Goal: Answer question/provide support: Share knowledge or assist other users

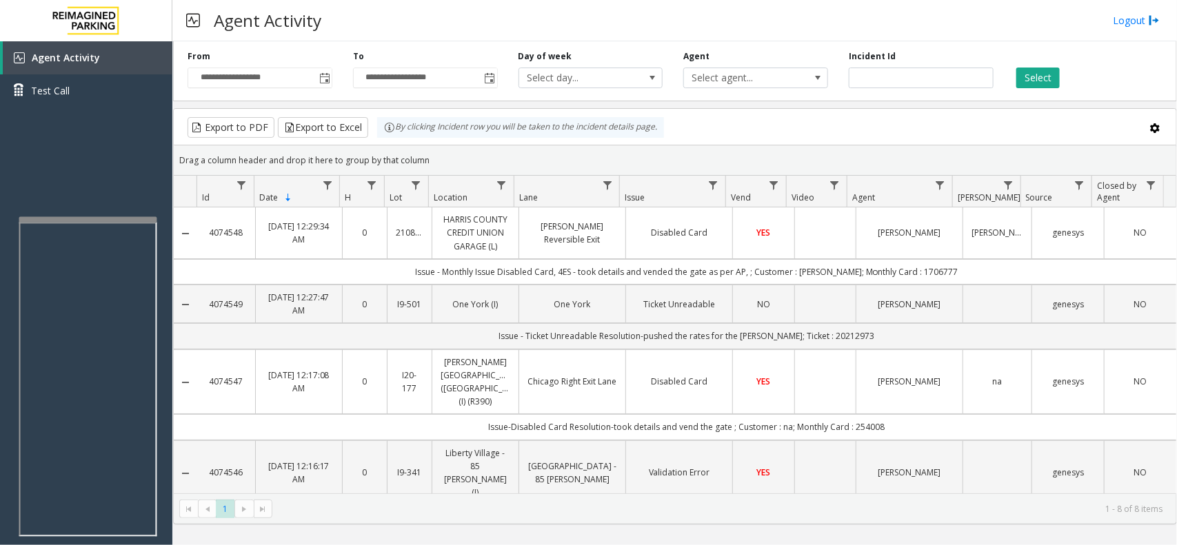
click at [54, 223] on div at bounding box center [88, 220] width 138 height 6
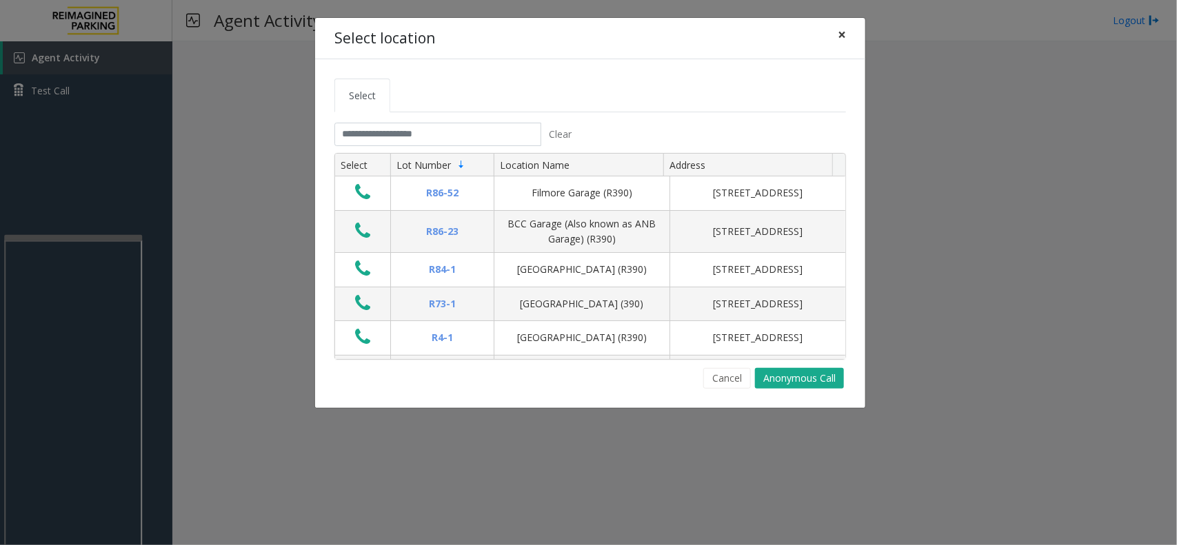
click at [839, 39] on span "×" at bounding box center [842, 34] width 8 height 19
drag, startPoint x: 839, startPoint y: 39, endPoint x: 417, endPoint y: 280, distance: 485.8
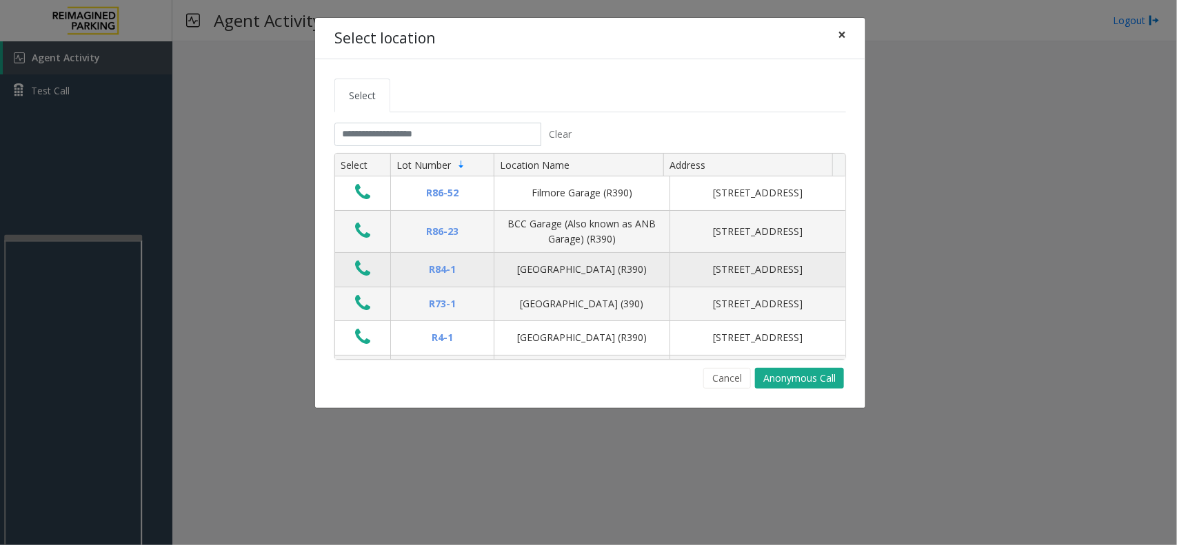
click at [838, 39] on span "×" at bounding box center [842, 34] width 8 height 19
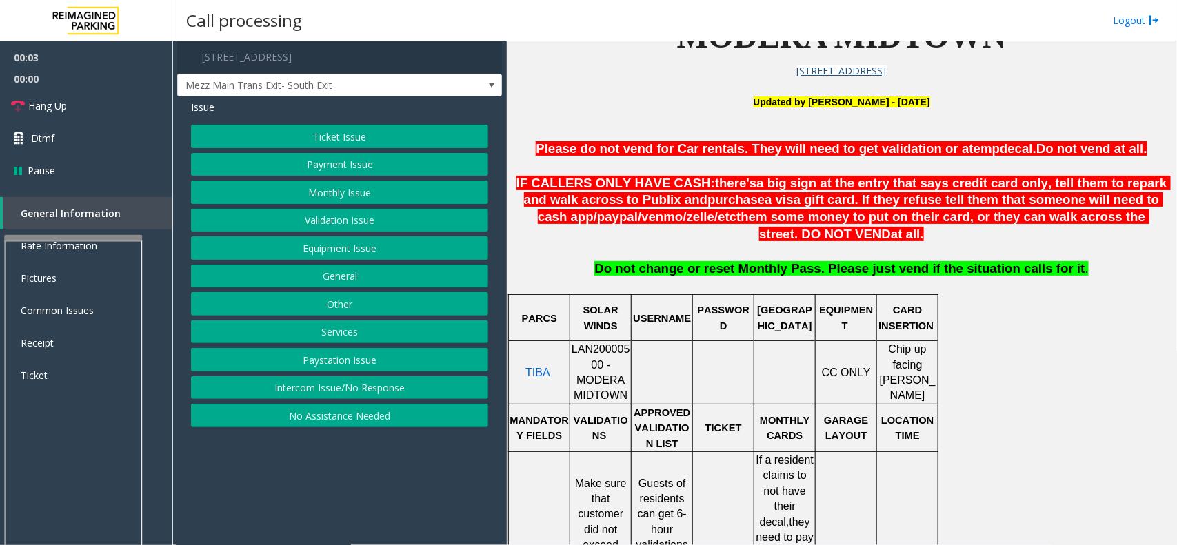
scroll to position [431, 0]
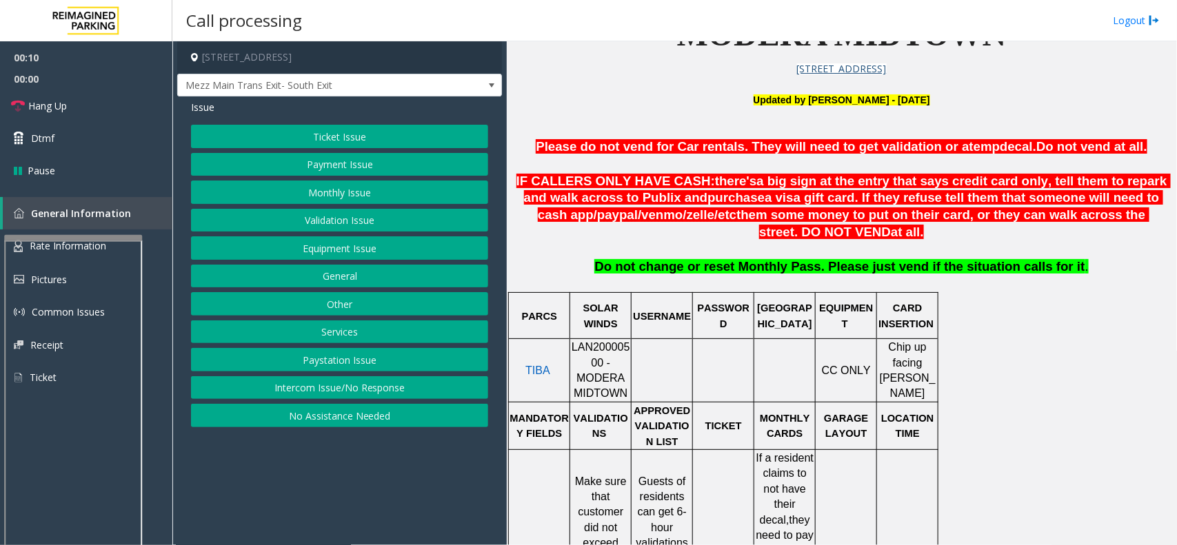
click at [618, 349] on span "LAN20000500 - MODERA MIDTOWN" at bounding box center [601, 370] width 59 height 58
copy span "LAN20000500"
click at [394, 245] on button "Equipment Issue" at bounding box center [339, 248] width 297 height 23
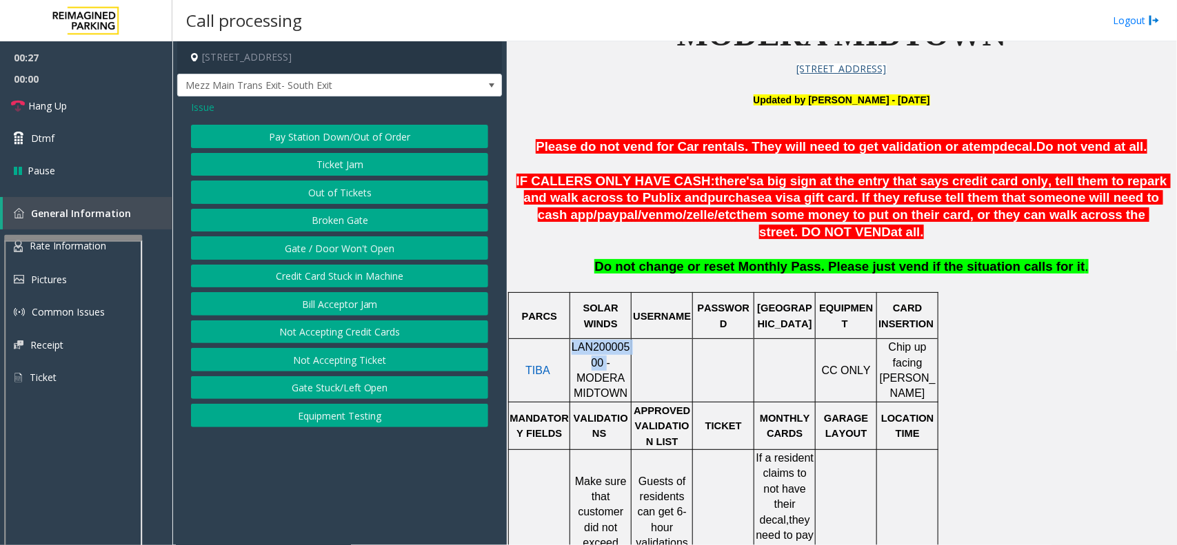
click at [397, 248] on button "Gate / Door Won't Open" at bounding box center [339, 248] width 297 height 23
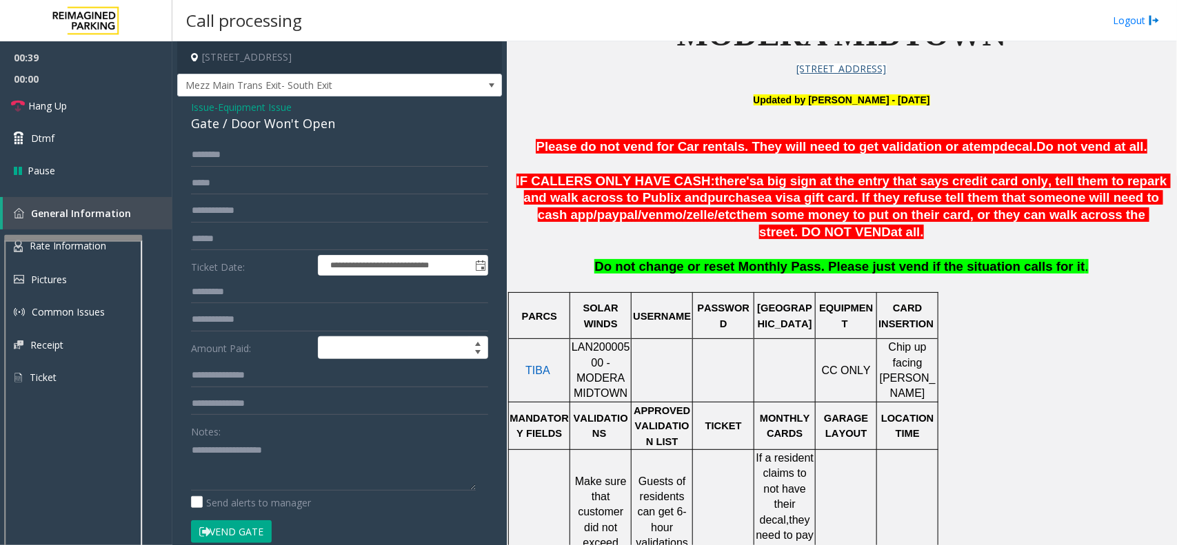
click at [212, 438] on label "Notes:" at bounding box center [206, 429] width 30 height 19
click at [209, 452] on textarea at bounding box center [333, 465] width 285 height 52
type textarea "******** *****"
click at [221, 166] on input "text" at bounding box center [339, 154] width 297 height 23
click at [271, 162] on input "*******" at bounding box center [339, 154] width 297 height 23
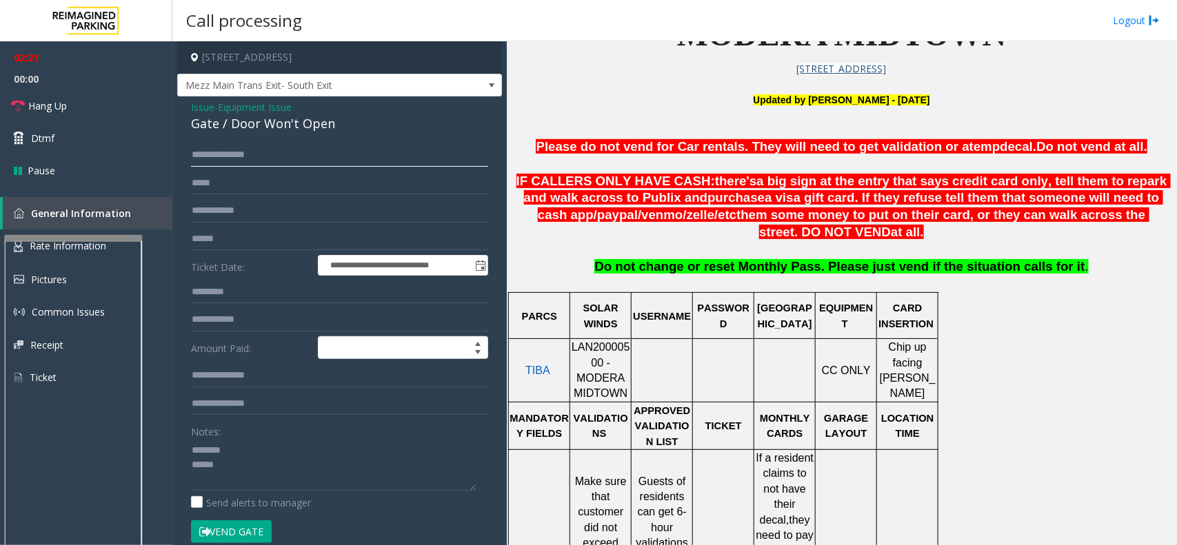
type input "**********"
click at [250, 516] on form "**********" at bounding box center [339, 350] width 297 height 414
click at [250, 525] on button "Vend Gate" at bounding box center [231, 532] width 81 height 23
click at [254, 102] on span "Equipment Issue" at bounding box center [255, 107] width 74 height 14
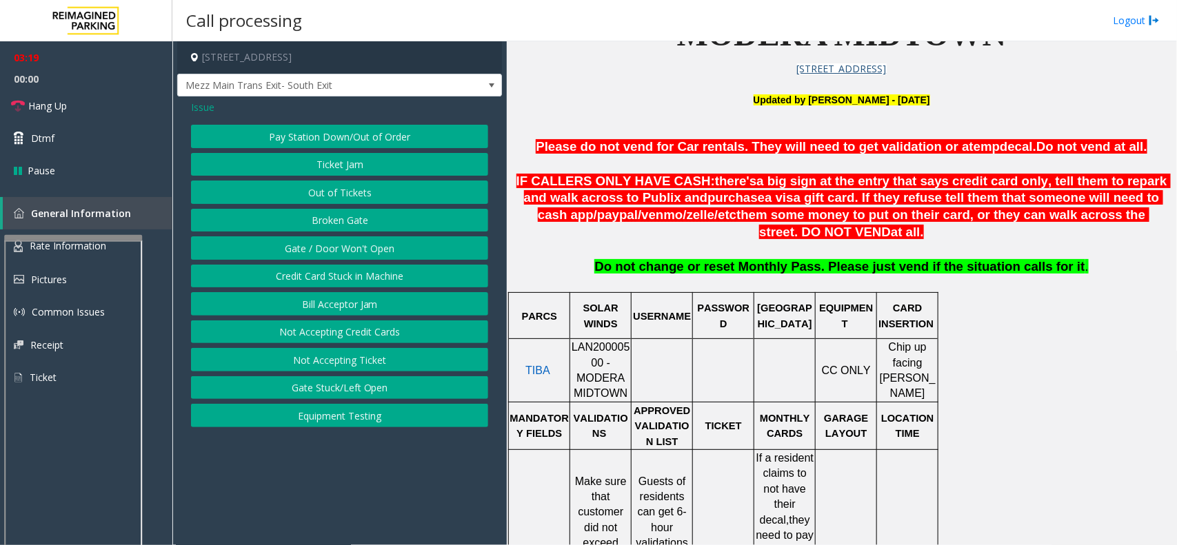
click at [217, 114] on div "Issue" at bounding box center [339, 107] width 297 height 14
click at [212, 114] on span "Issue" at bounding box center [202, 107] width 23 height 14
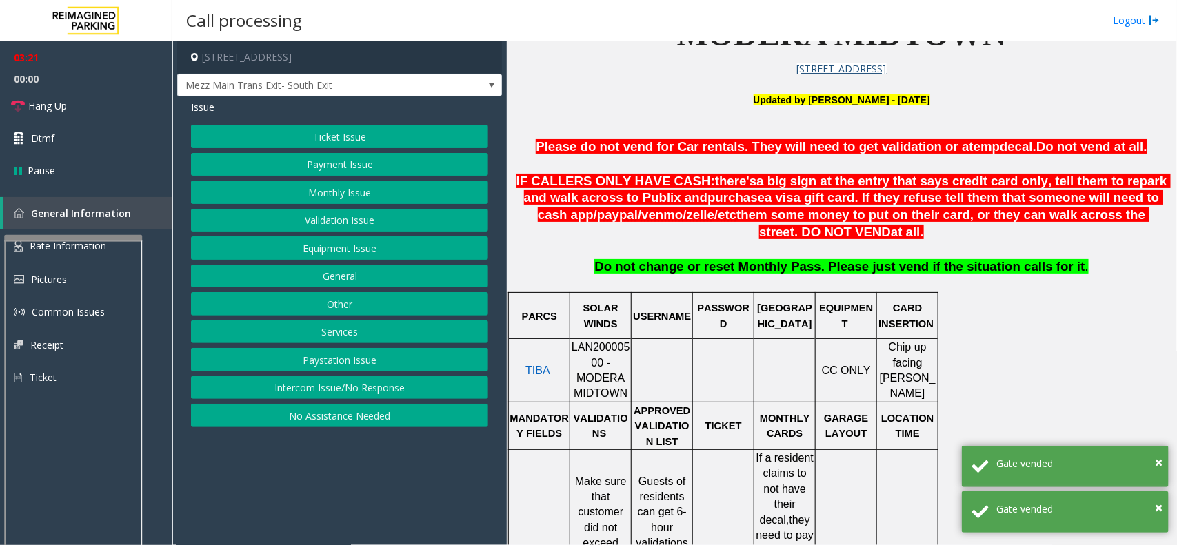
click at [399, 256] on button "Equipment Issue" at bounding box center [339, 248] width 297 height 23
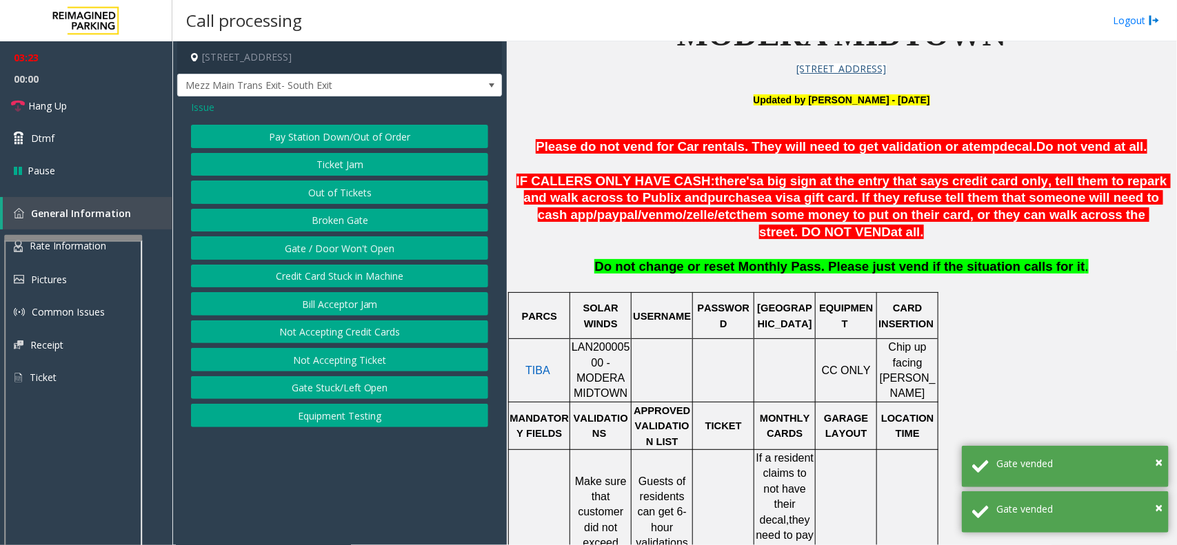
click at [194, 109] on span "Issue" at bounding box center [202, 107] width 23 height 14
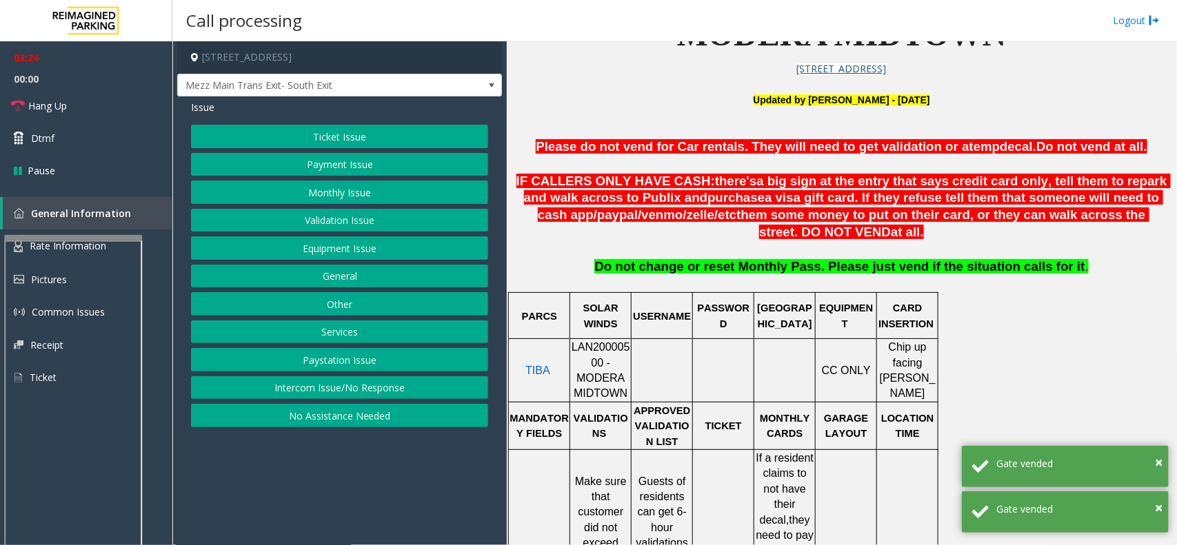
click at [359, 199] on button "Monthly Issue" at bounding box center [339, 192] width 297 height 23
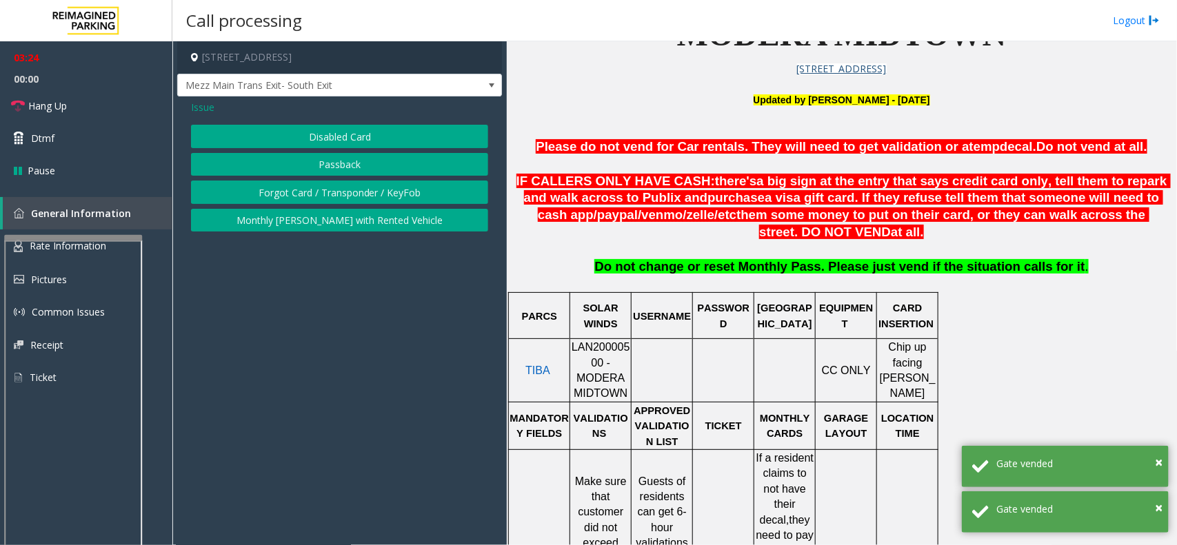
click at [352, 188] on button "Forgot Card / Transponder / KeyFob" at bounding box center [339, 192] width 297 height 23
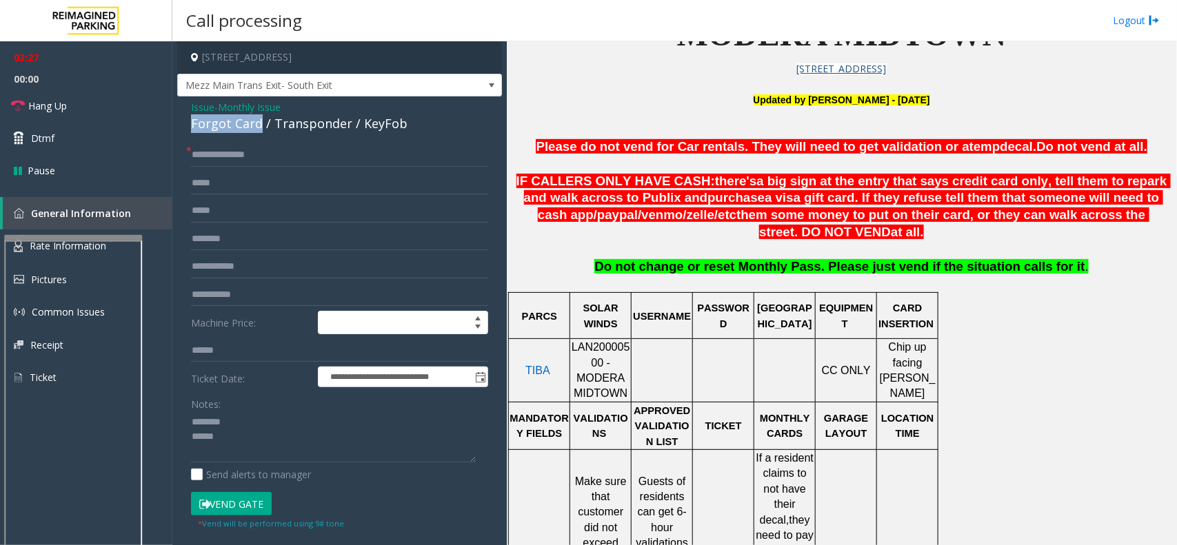
drag, startPoint x: 191, startPoint y: 123, endPoint x: 259, endPoint y: 126, distance: 68.4
click at [259, 126] on div "**********" at bounding box center [339, 425] width 325 height 656
click at [254, 445] on textarea at bounding box center [333, 438] width 285 height 52
type textarea "**********"
click at [111, 116] on link "Hang Up" at bounding box center [86, 106] width 172 height 32
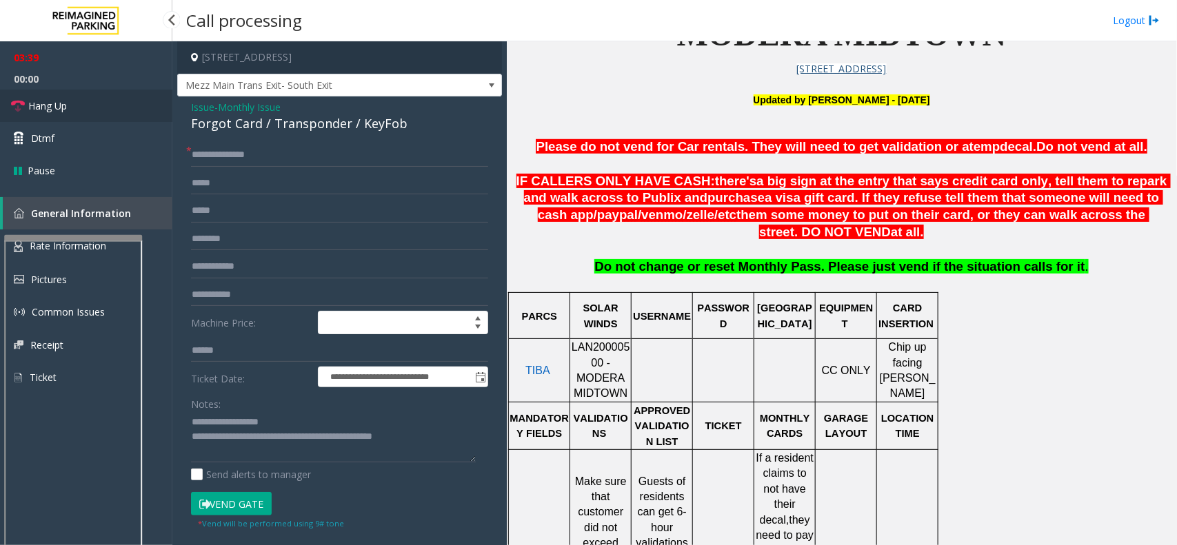
click at [111, 116] on link "Hang Up" at bounding box center [86, 106] width 172 height 32
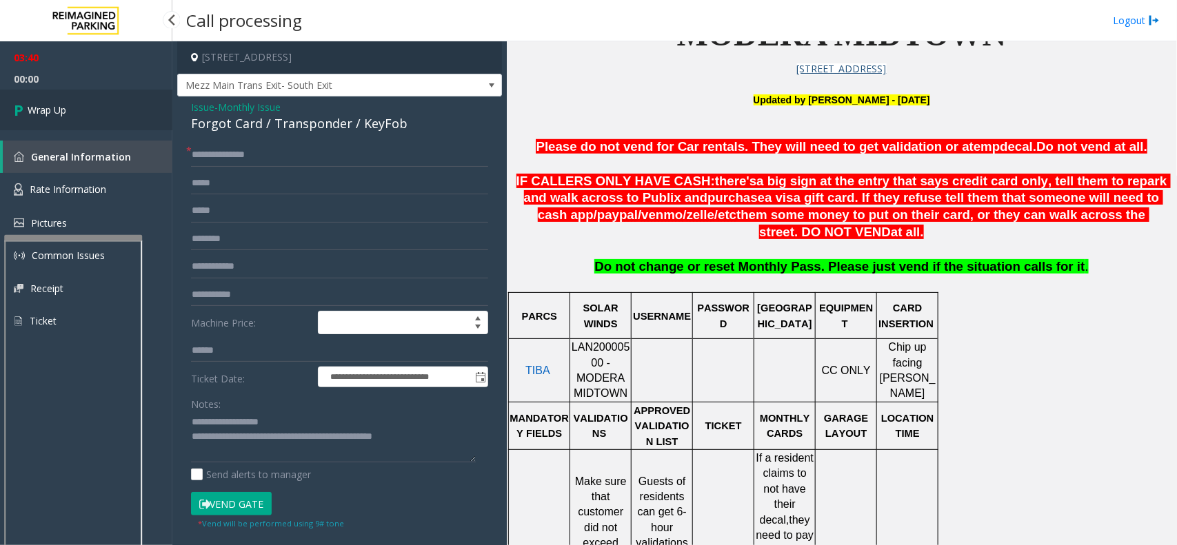
click at [111, 116] on link "Wrap Up" at bounding box center [86, 110] width 172 height 41
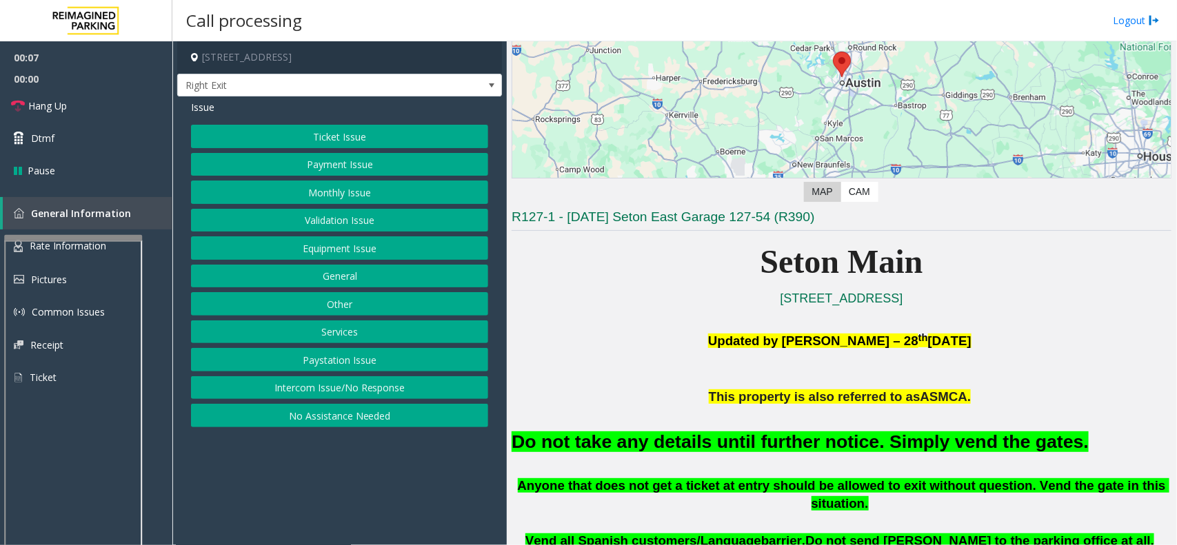
scroll to position [431, 0]
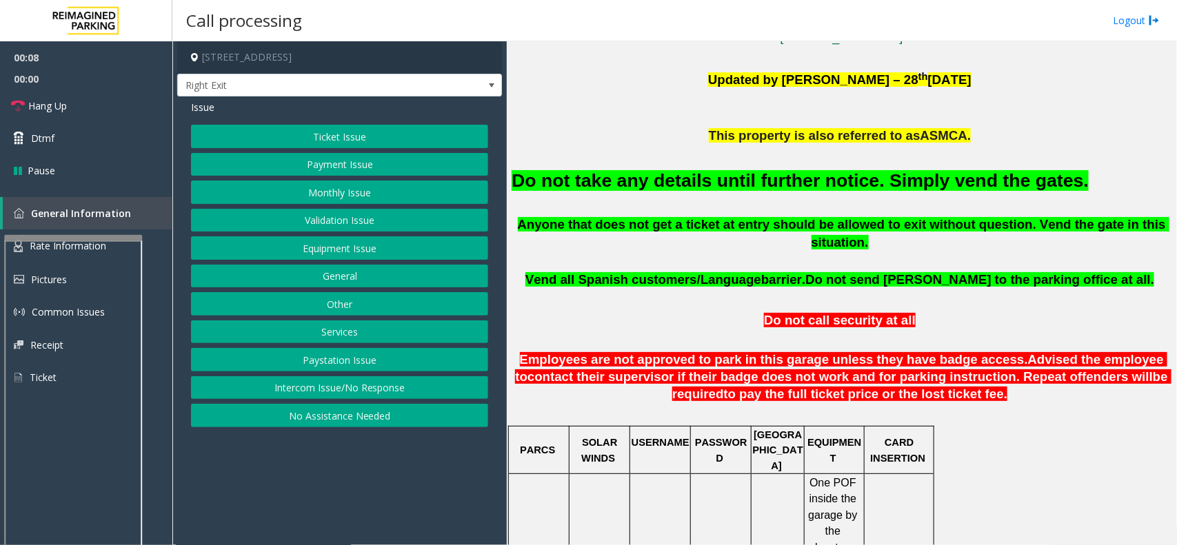
click at [321, 245] on button "Equipment Issue" at bounding box center [339, 248] width 297 height 23
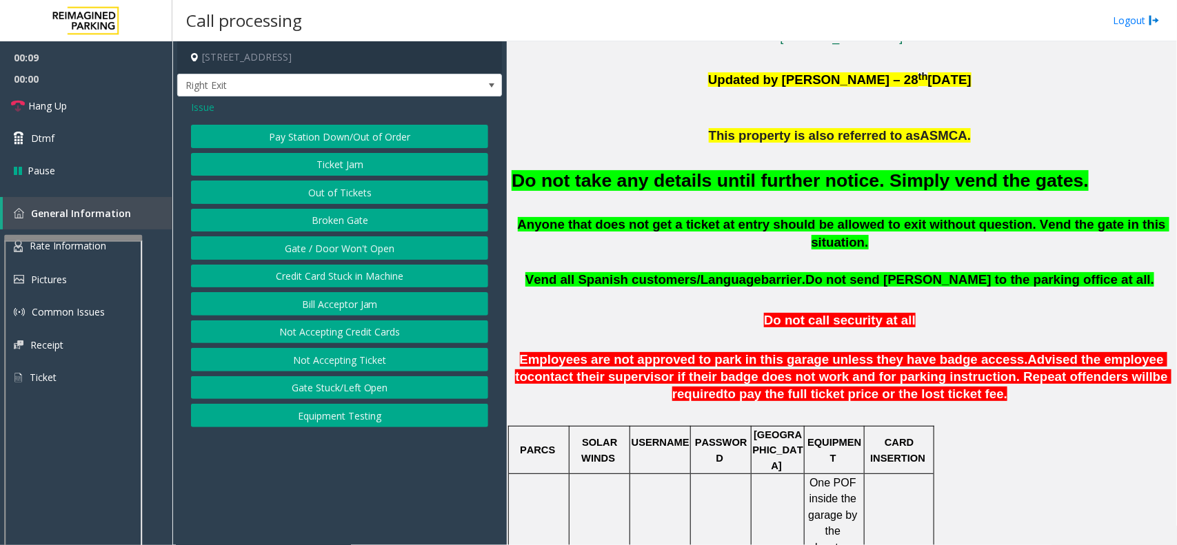
click at [331, 248] on button "Gate / Door Won't Open" at bounding box center [339, 248] width 297 height 23
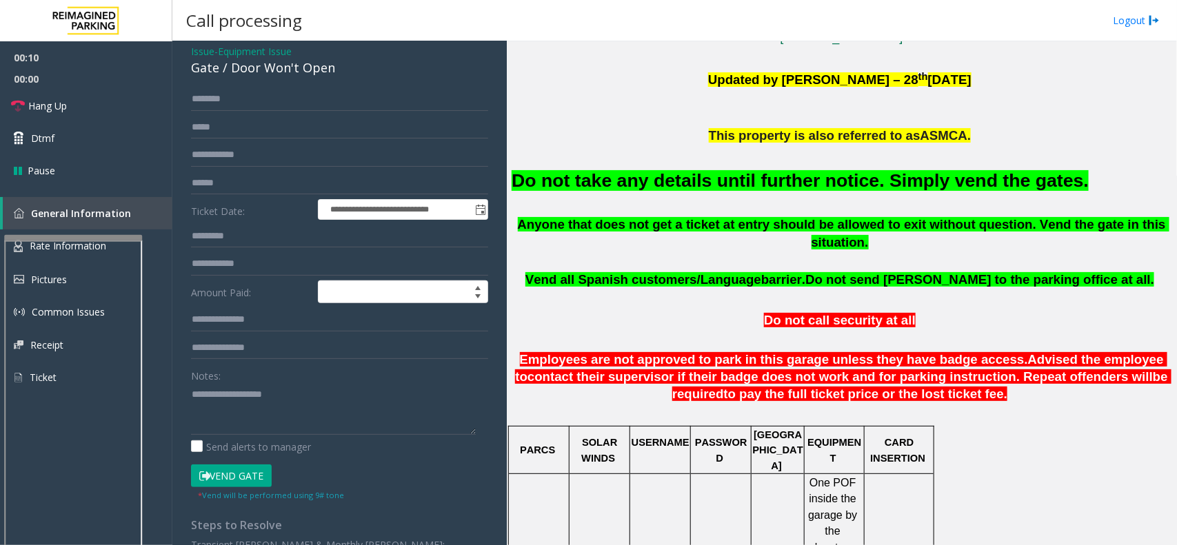
scroll to position [86, 0]
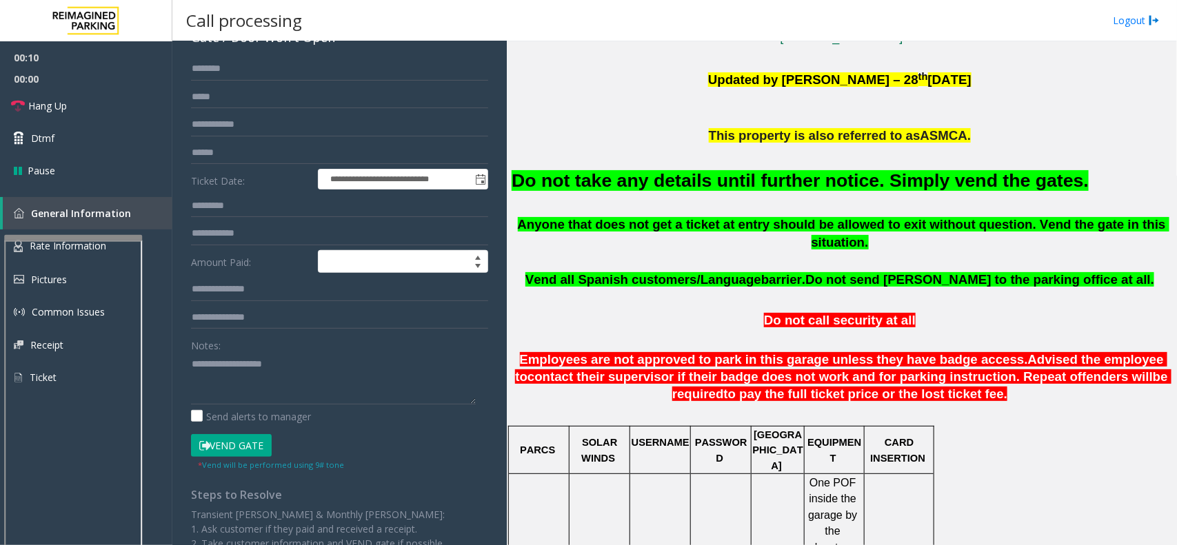
click at [211, 440] on button "Vend Gate" at bounding box center [231, 445] width 81 height 23
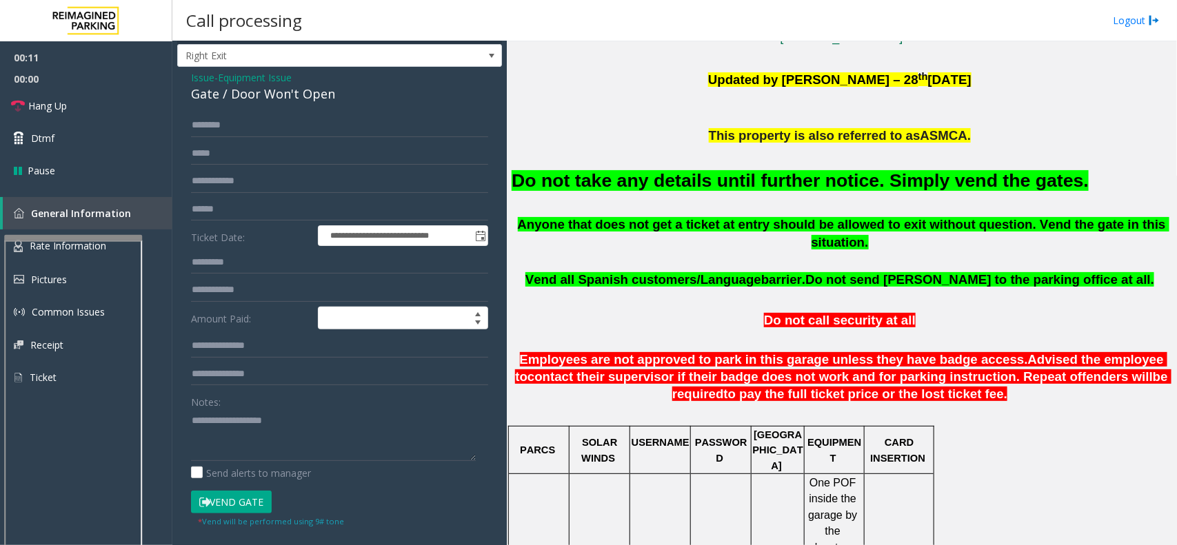
scroll to position [0, 0]
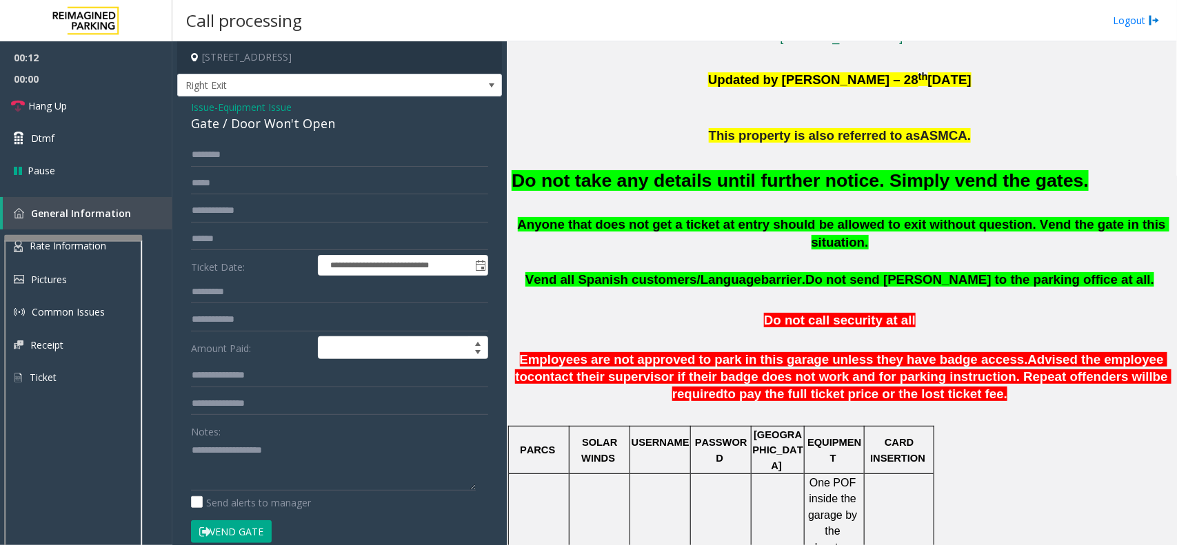
click at [261, 111] on span "Equipment Issue" at bounding box center [255, 107] width 74 height 14
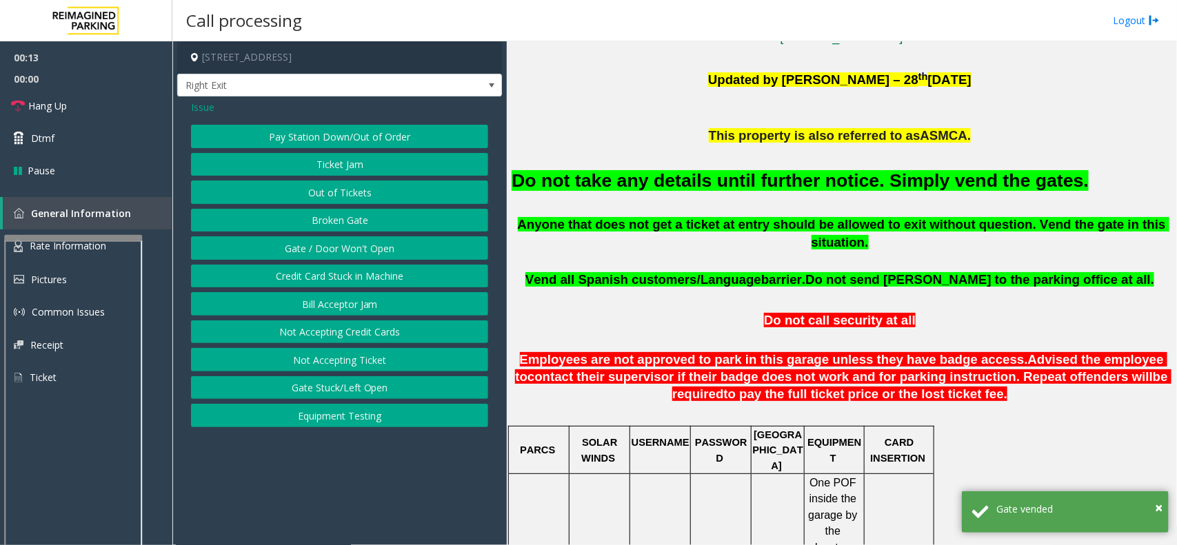
click at [203, 108] on span "Issue" at bounding box center [202, 107] width 23 height 14
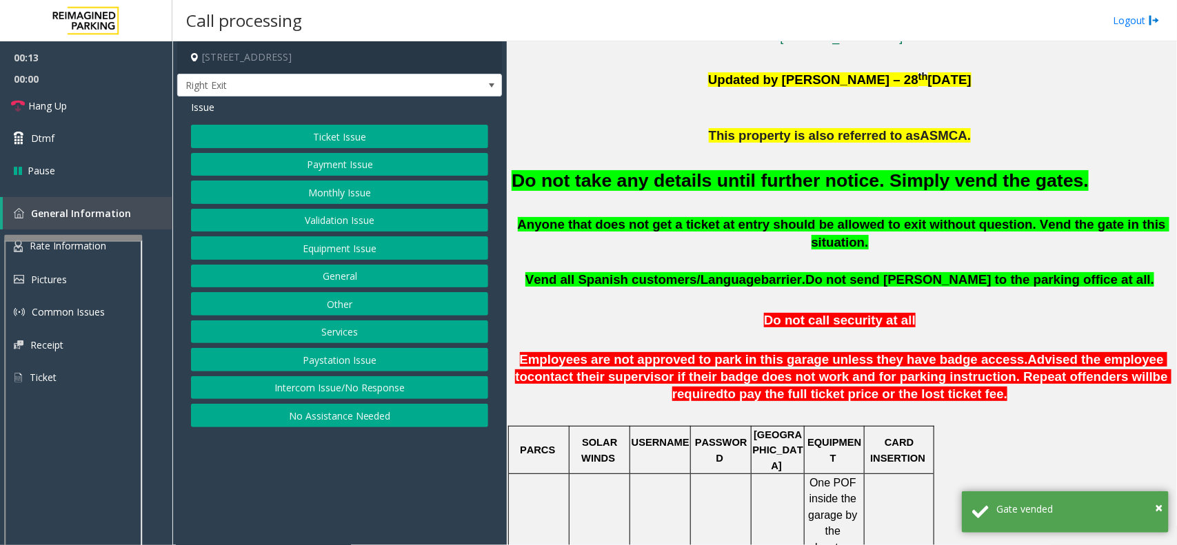
click at [276, 149] on div "Ticket Issue Payment Issue Monthly Issue Validation Issue Equipment Issue Gener…" at bounding box center [339, 276] width 297 height 303
click at [292, 132] on button "Ticket Issue" at bounding box center [339, 136] width 297 height 23
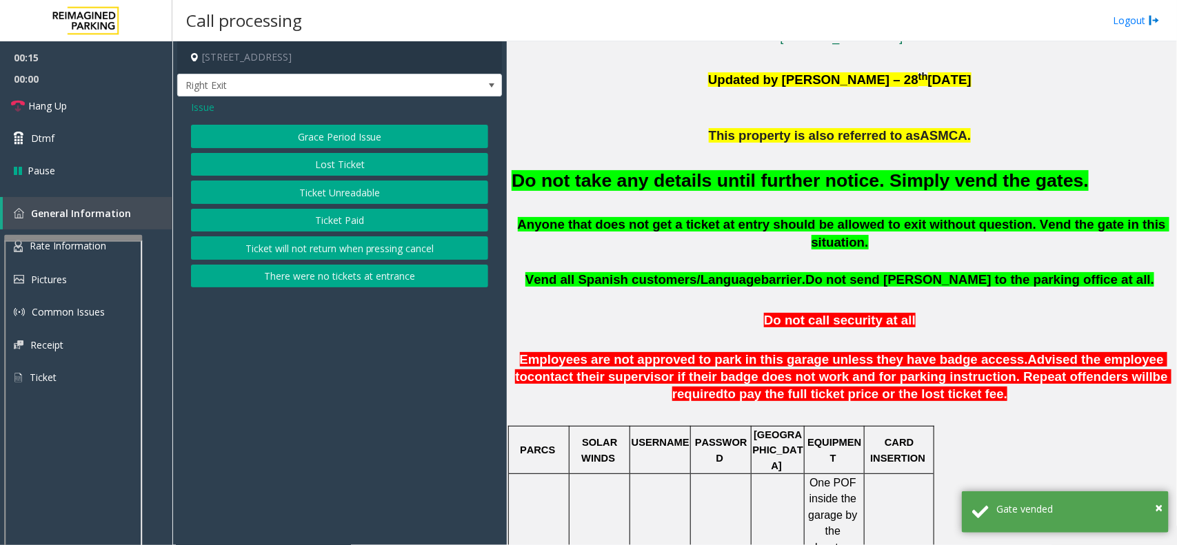
click at [355, 199] on button "Ticket Unreadable" at bounding box center [339, 192] width 297 height 23
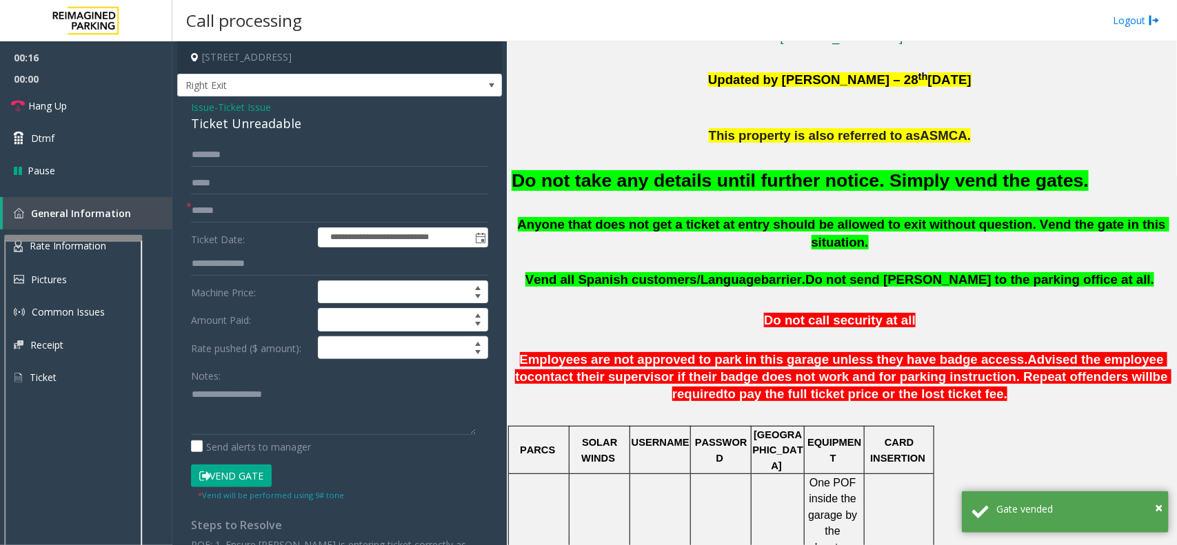
click at [774, 177] on font "Do not take any details until further notice. Simply vend the gates." at bounding box center [800, 180] width 577 height 21
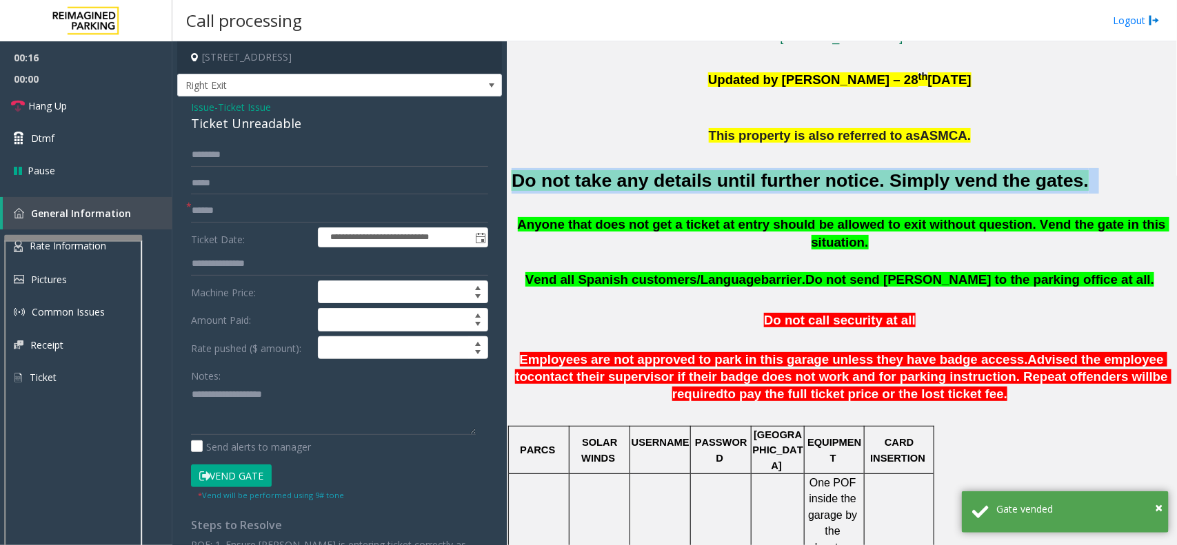
click at [774, 177] on font "Do not take any details until further notice. Simply vend the gates." at bounding box center [800, 180] width 577 height 21
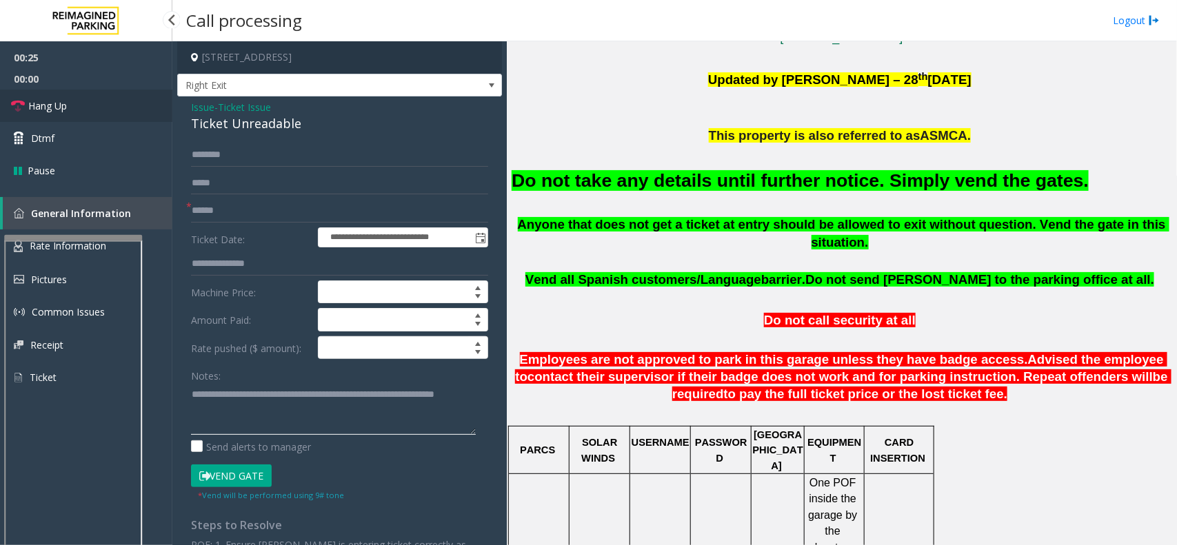
type textarea "**********"
click at [45, 114] on link "Hang Up" at bounding box center [86, 106] width 172 height 32
click at [46, 111] on span "Hang Up" at bounding box center [47, 106] width 39 height 14
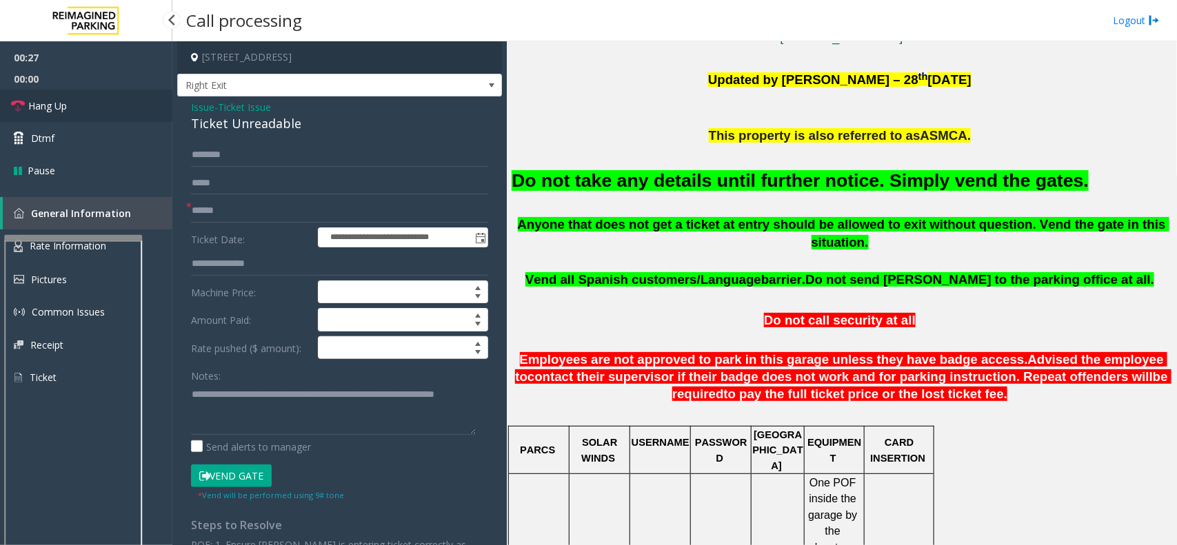
click at [46, 111] on span "Hang Up" at bounding box center [47, 106] width 39 height 14
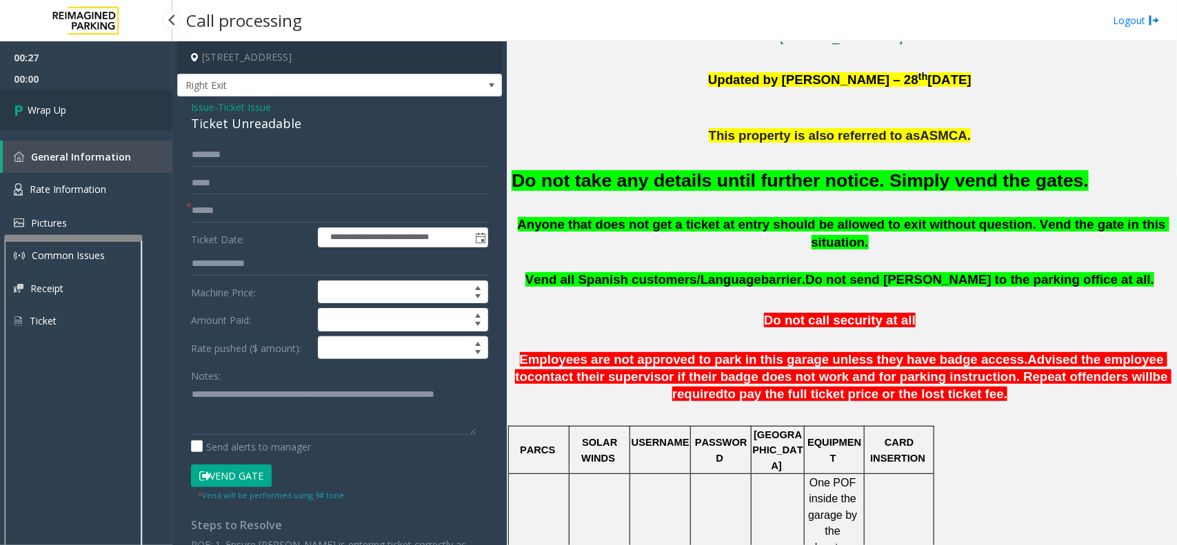
drag, startPoint x: 46, startPoint y: 111, endPoint x: 36, endPoint y: 105, distance: 11.1
click at [43, 111] on span "Wrap Up" at bounding box center [47, 110] width 39 height 14
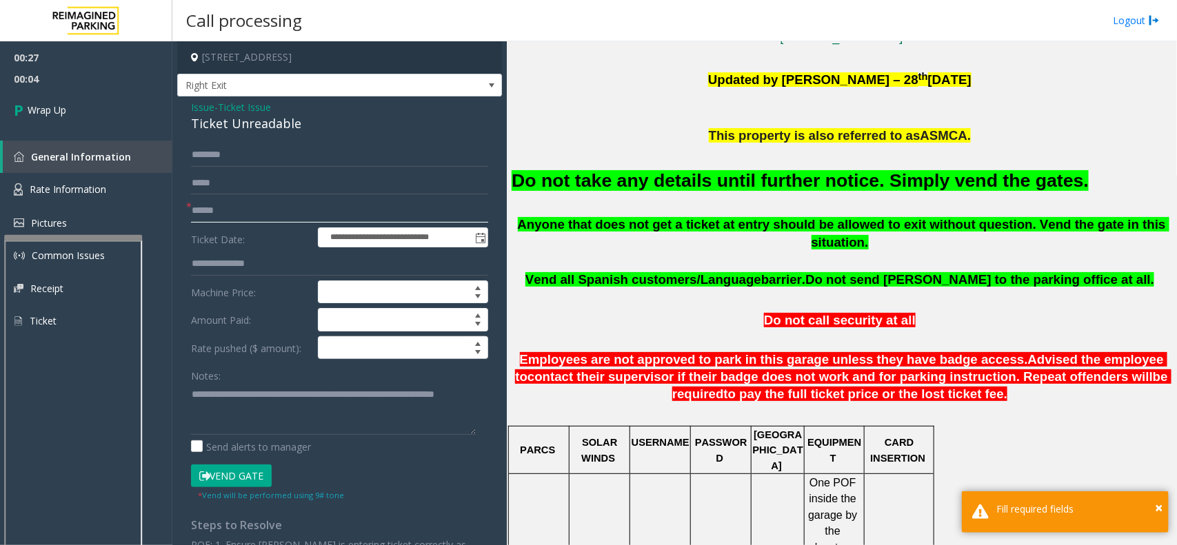
click at [243, 216] on input "text" at bounding box center [339, 210] width 297 height 23
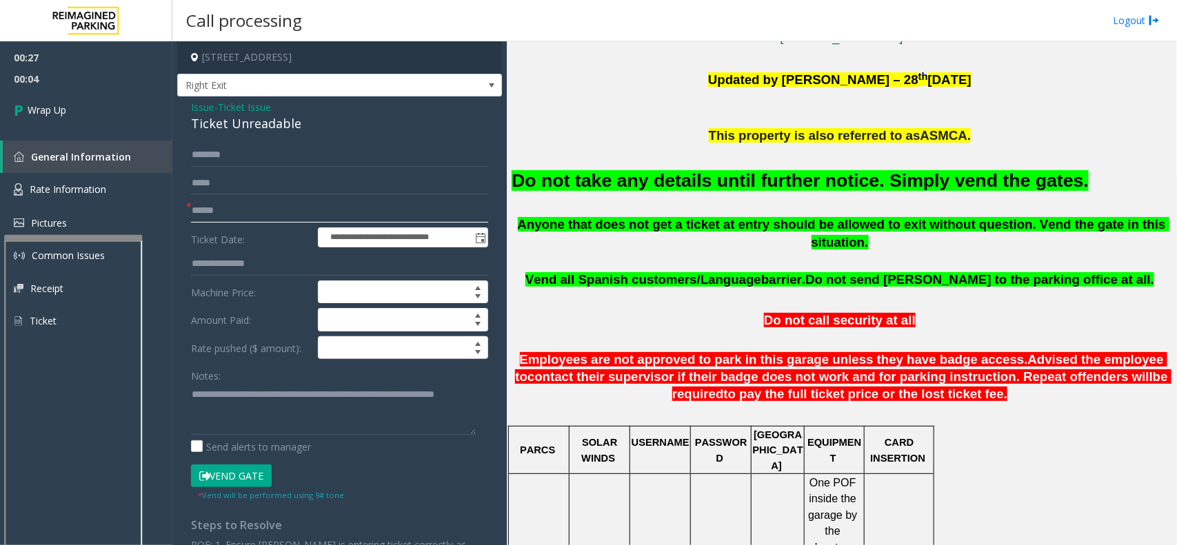
type input "*"
type input "**"
click at [73, 105] on link "Wrap Up" at bounding box center [86, 110] width 172 height 41
